Goal: Share content: Share content

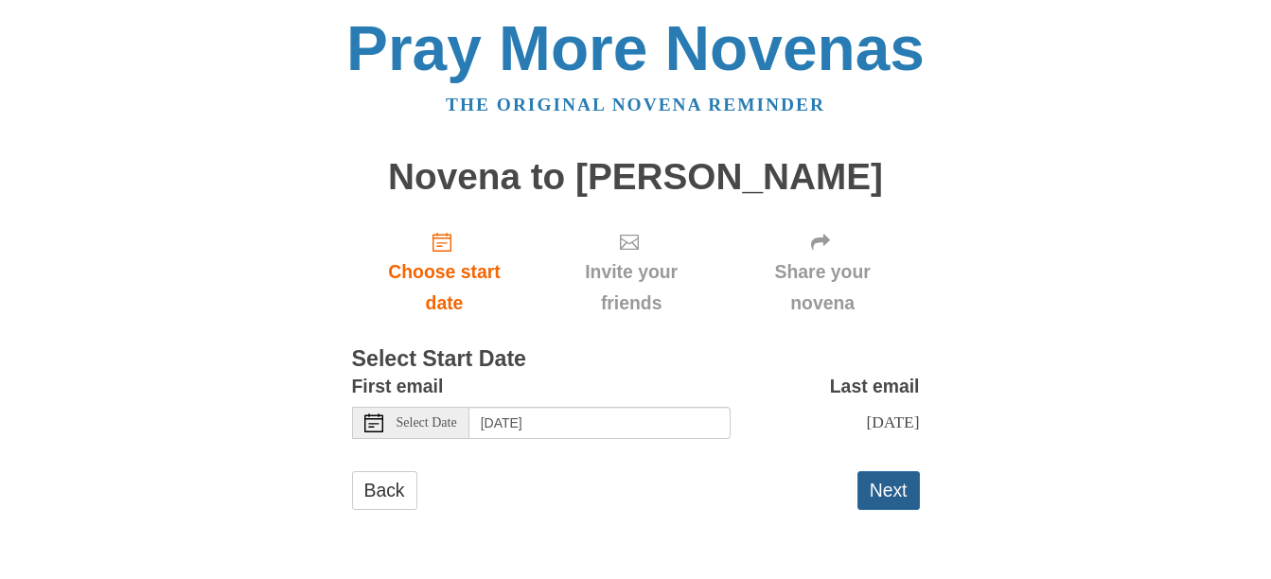
click at [877, 510] on button "Next" at bounding box center [888, 490] width 62 height 39
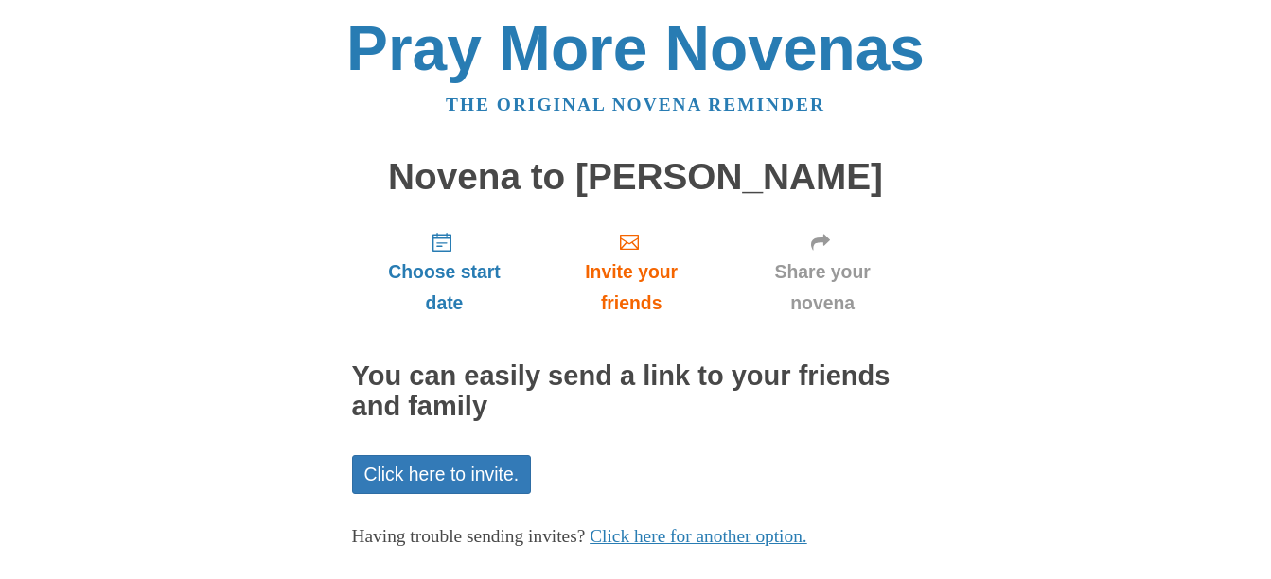
scroll to position [95, 0]
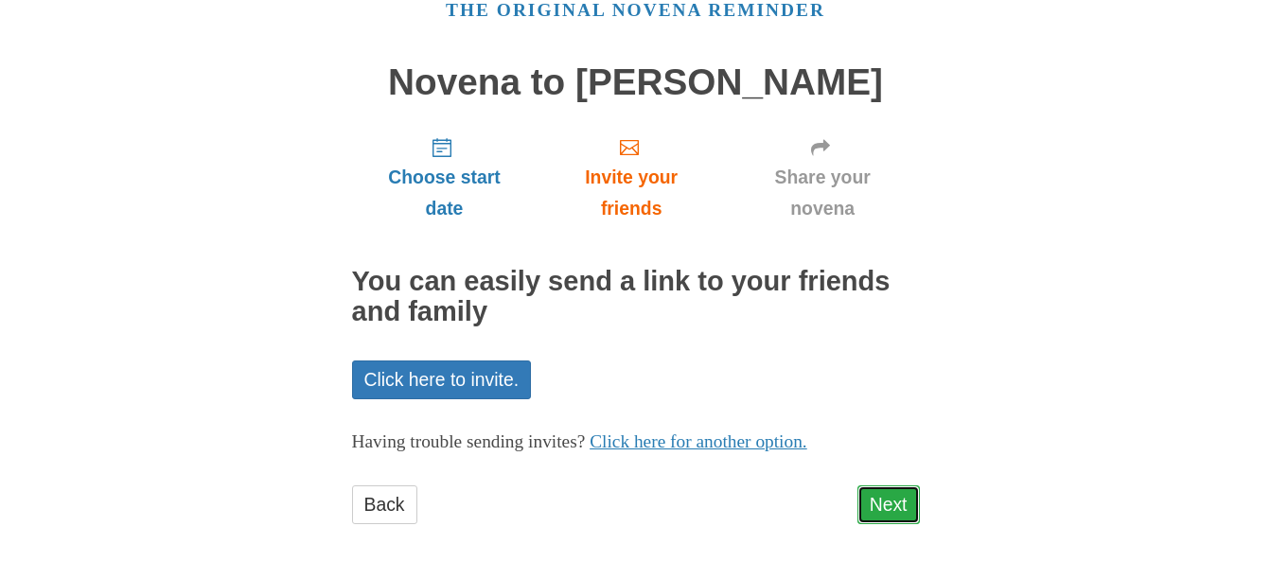
click at [884, 501] on link "Next" at bounding box center [888, 505] width 62 height 39
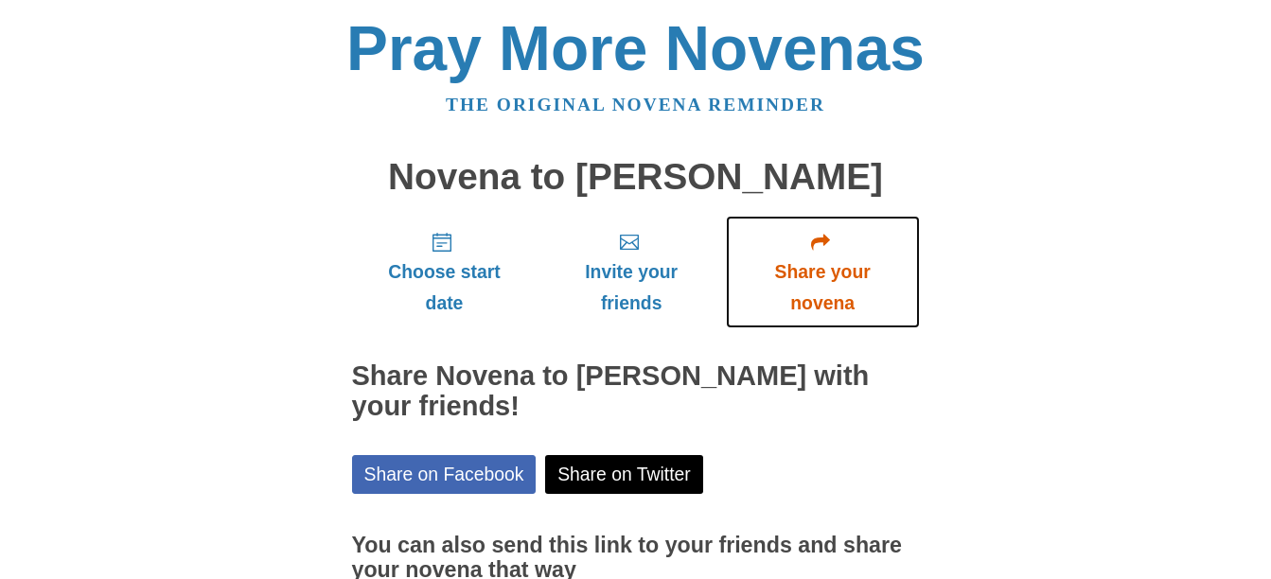
click at [828, 279] on span "Share your novena" at bounding box center [823, 287] width 156 height 62
click at [823, 264] on span "Share your novena" at bounding box center [823, 287] width 156 height 62
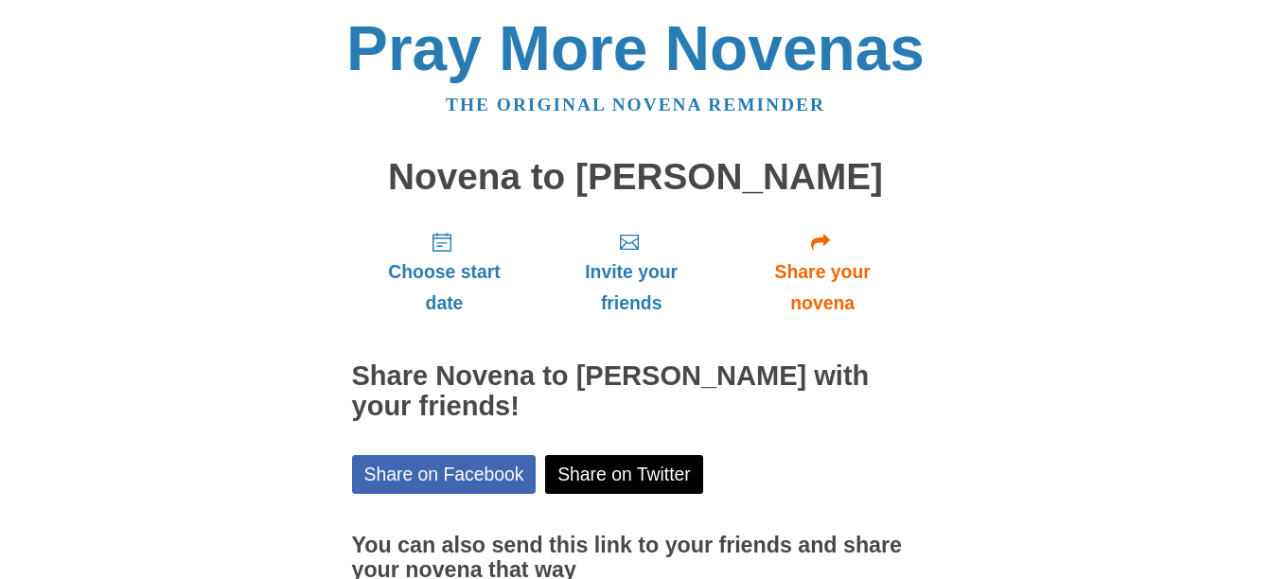
scroll to position [13, 0]
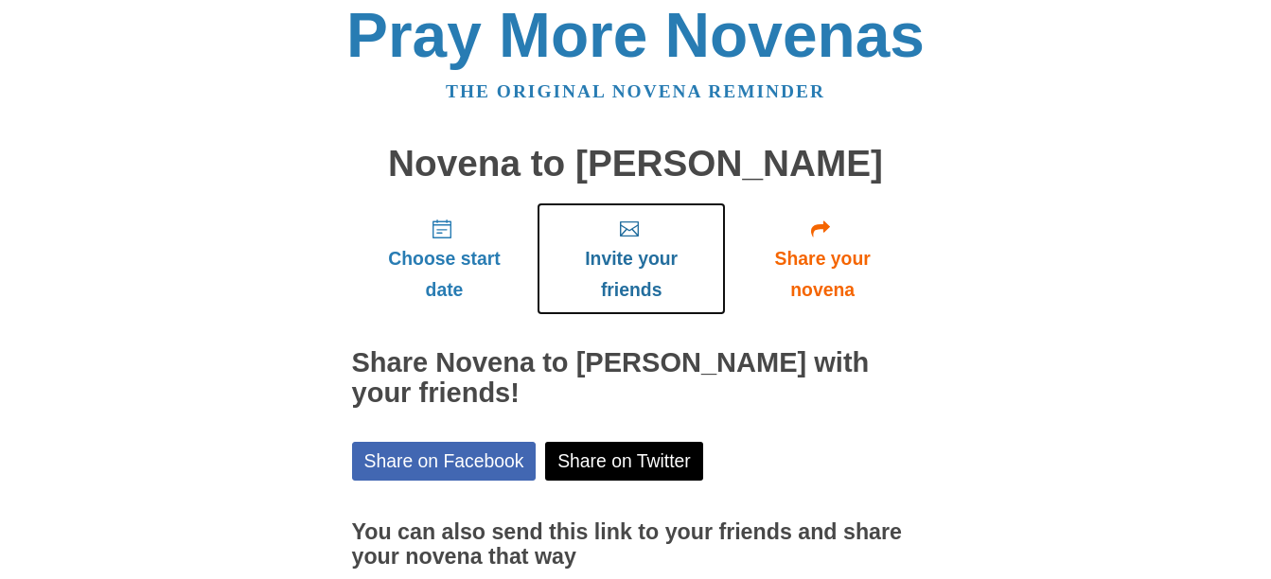
click at [623, 274] on span "Invite your friends" at bounding box center [631, 274] width 150 height 62
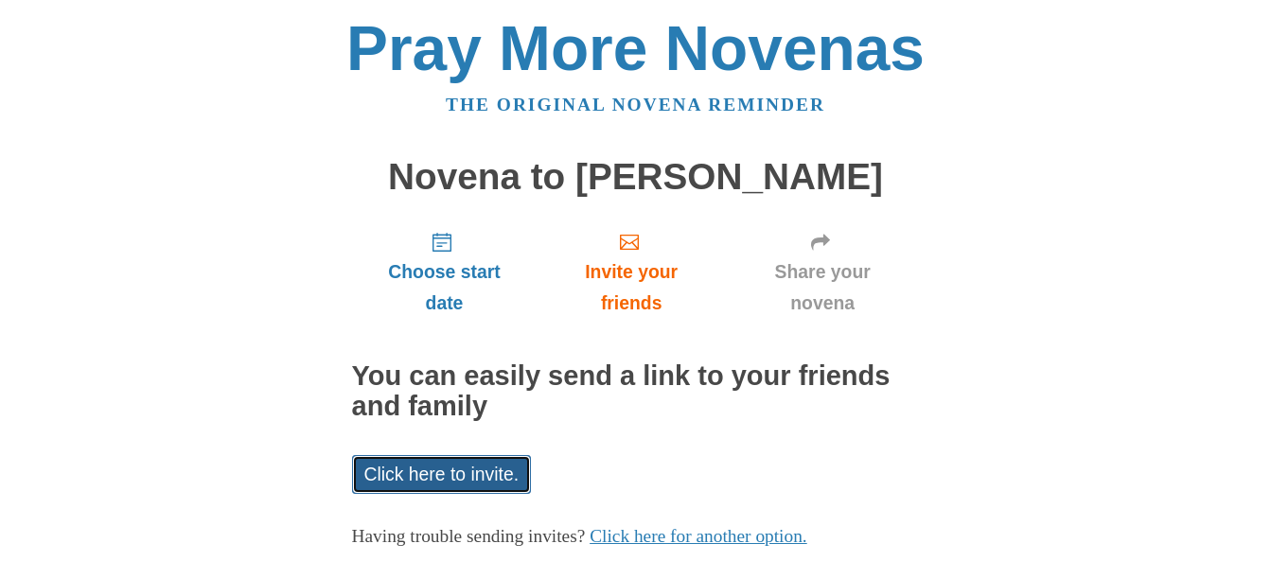
click at [442, 475] on link "Click here to invite." at bounding box center [442, 474] width 180 height 39
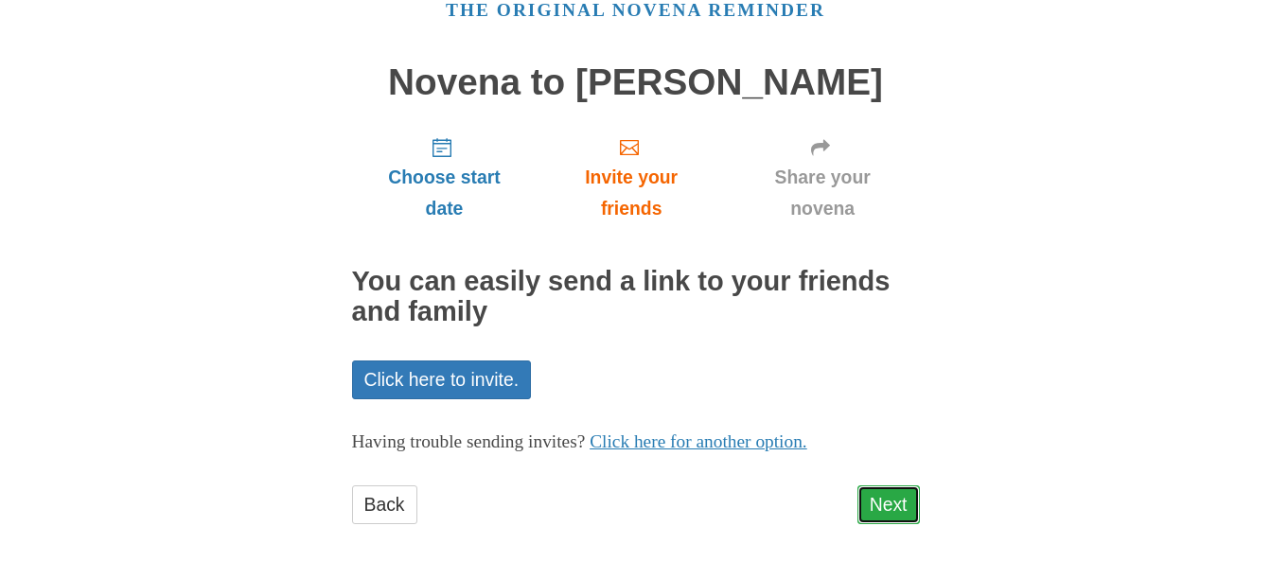
click at [878, 510] on link "Next" at bounding box center [888, 505] width 62 height 39
